Goal: Use online tool/utility: Utilize a website feature to perform a specific function

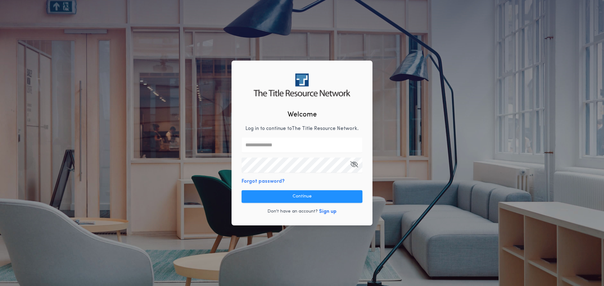
click at [300, 135] on div "Welcome Log in to continue to The Title Resource Network . Forgot password? Con…" at bounding box center [301, 143] width 141 height 165
click at [299, 142] on input "text" at bounding box center [301, 145] width 121 height 15
type input "**********"
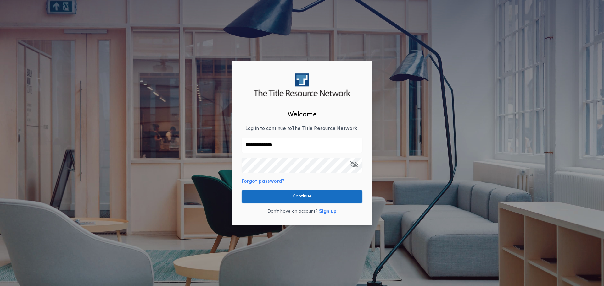
click at [310, 196] on button "Continue" at bounding box center [301, 197] width 121 height 13
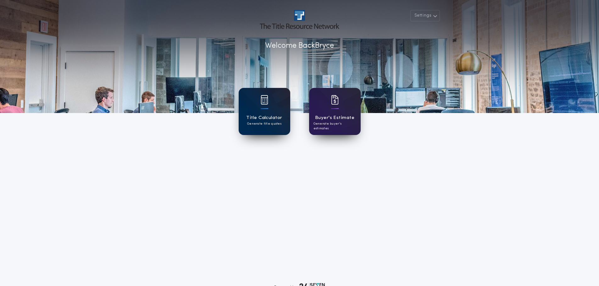
click at [266, 113] on div at bounding box center [265, 104] width 8 height 18
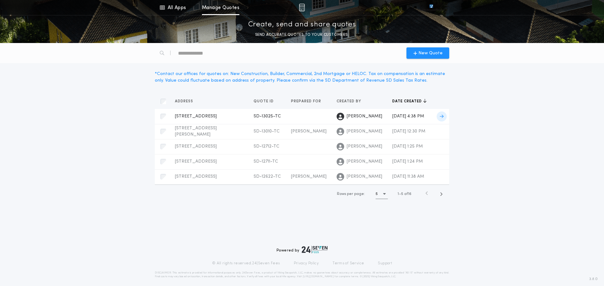
click at [219, 116] on div "[STREET_ADDRESS]-TC Prepared for [PERSON_NAME]" at bounding box center [209, 117] width 69 height 6
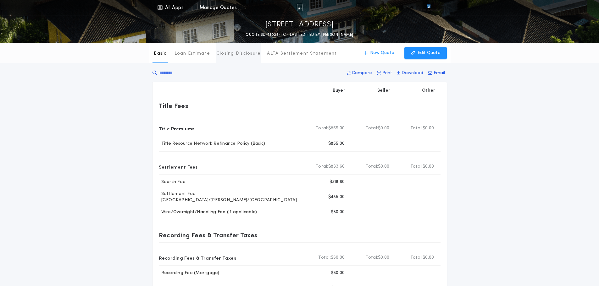
click at [246, 56] on p "Closing Disclosure" at bounding box center [238, 54] width 45 height 6
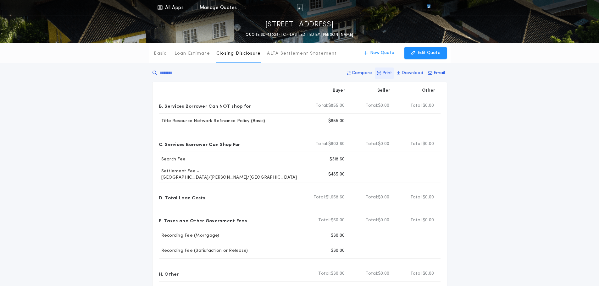
click at [381, 73] on icon "button" at bounding box center [379, 73] width 4 height 4
